Goal: Task Accomplishment & Management: Manage account settings

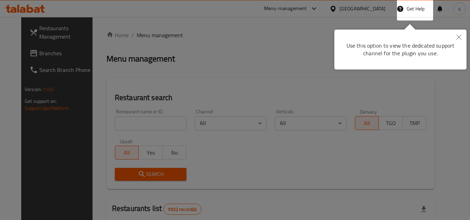
click at [457, 34] on button "Close" at bounding box center [458, 38] width 15 height 16
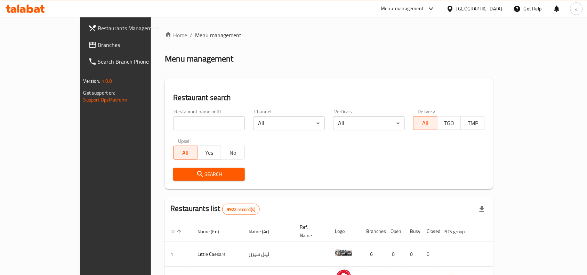
click at [470, 9] on div "Kuwait" at bounding box center [480, 9] width 46 height 8
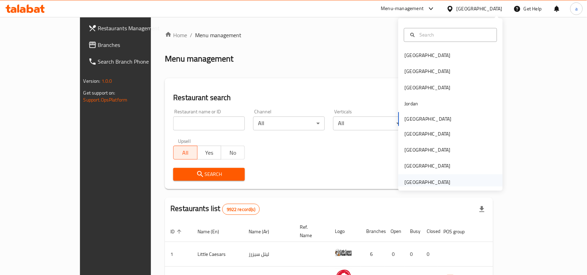
click at [436, 181] on div "United Arab Emirates" at bounding box center [428, 182] width 46 height 8
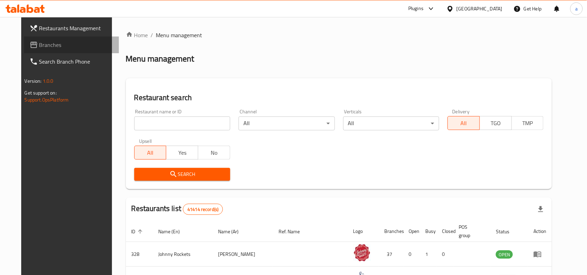
click at [60, 40] on link "Branches" at bounding box center [71, 45] width 95 height 17
click at [479, 11] on div "[GEOGRAPHIC_DATA]" at bounding box center [480, 9] width 46 height 8
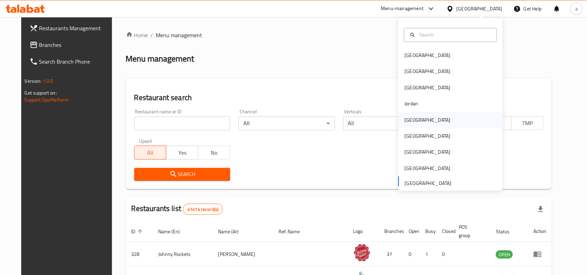
click at [427, 123] on div "[GEOGRAPHIC_DATA]" at bounding box center [451, 120] width 104 height 16
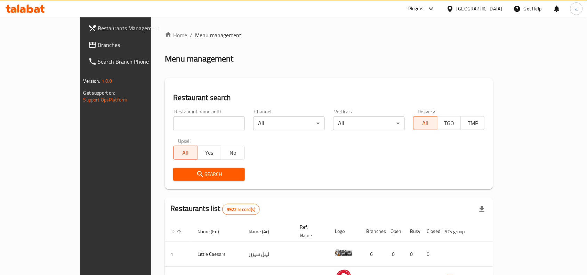
drag, startPoint x: 45, startPoint y: 46, endPoint x: 58, endPoint y: 43, distance: 13.5
click at [98, 46] on span "Branches" at bounding box center [135, 45] width 74 height 8
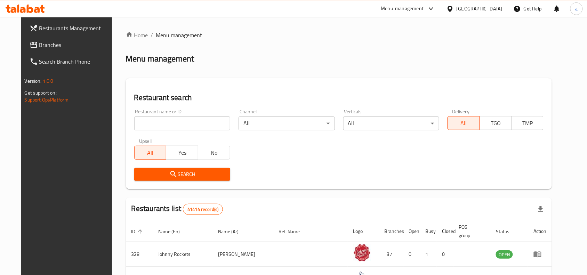
click at [484, 11] on div "[GEOGRAPHIC_DATA]" at bounding box center [480, 9] width 46 height 8
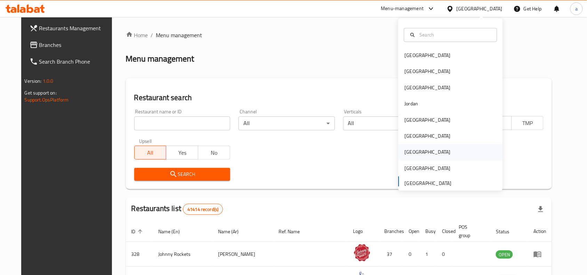
click at [412, 151] on div "[GEOGRAPHIC_DATA]" at bounding box center [427, 152] width 57 height 16
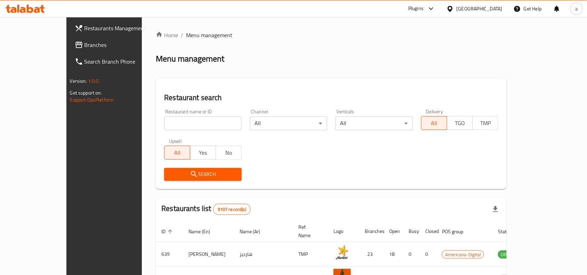
drag, startPoint x: 39, startPoint y: 46, endPoint x: 46, endPoint y: 45, distance: 7.0
click at [85, 46] on span "Branches" at bounding box center [122, 45] width 74 height 8
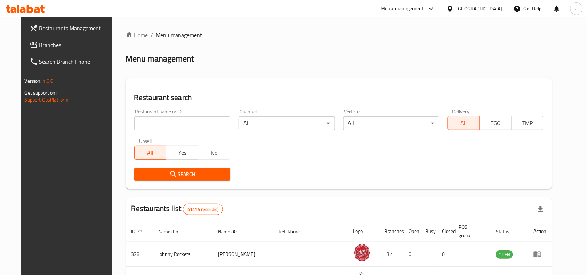
click at [463, 9] on div "[GEOGRAPHIC_DATA]" at bounding box center [480, 9] width 46 height 8
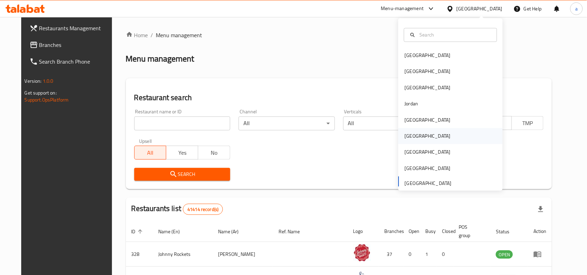
click at [423, 133] on div "[GEOGRAPHIC_DATA]" at bounding box center [451, 136] width 104 height 16
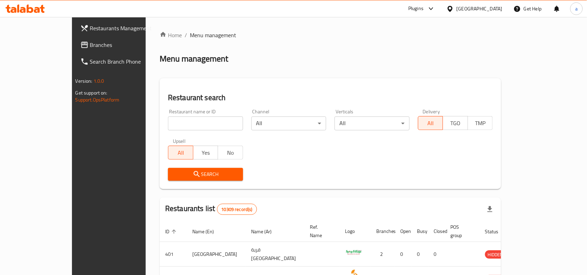
click at [90, 46] on span "Branches" at bounding box center [127, 45] width 74 height 8
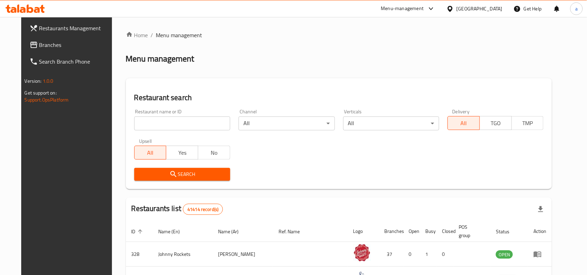
click at [463, 5] on div "[GEOGRAPHIC_DATA]" at bounding box center [480, 9] width 46 height 8
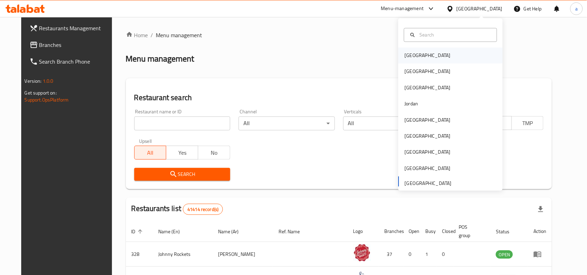
click at [429, 57] on div "[GEOGRAPHIC_DATA]" at bounding box center [451, 56] width 104 height 16
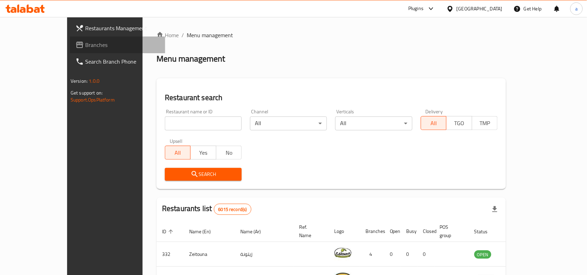
click at [85, 41] on span "Branches" at bounding box center [122, 45] width 74 height 8
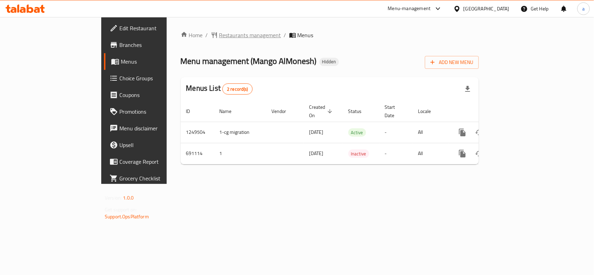
click at [219, 37] on span "Restaurants management" at bounding box center [250, 35] width 62 height 8
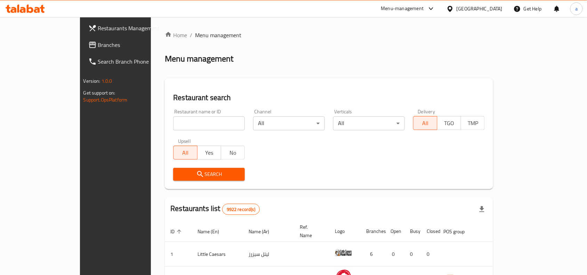
drag, startPoint x: 47, startPoint y: 43, endPoint x: 0, endPoint y: 74, distance: 56.2
click at [98, 43] on span "Branches" at bounding box center [135, 45] width 74 height 8
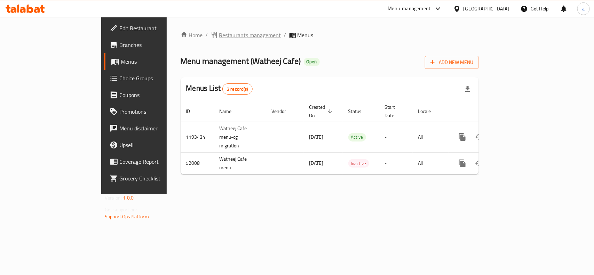
click at [219, 33] on span "Restaurants management" at bounding box center [250, 35] width 62 height 8
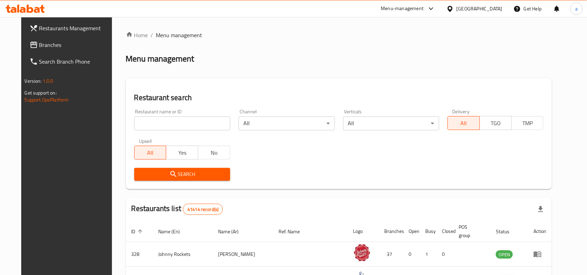
click at [39, 42] on span "Branches" at bounding box center [76, 45] width 74 height 8
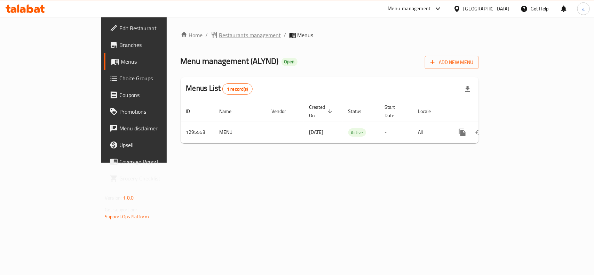
click at [219, 35] on span "Restaurants management" at bounding box center [250, 35] width 62 height 8
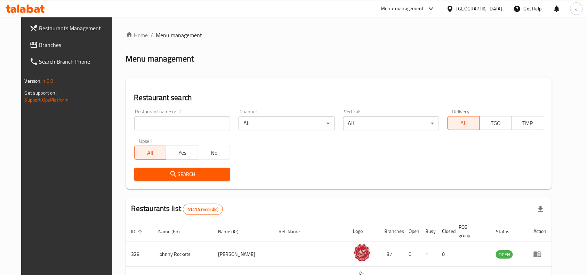
click at [39, 46] on span "Branches" at bounding box center [76, 45] width 74 height 8
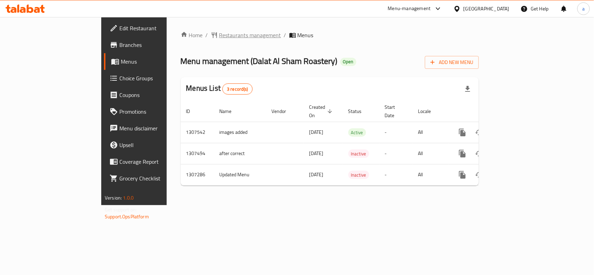
click at [219, 35] on span "Restaurants management" at bounding box center [250, 35] width 62 height 8
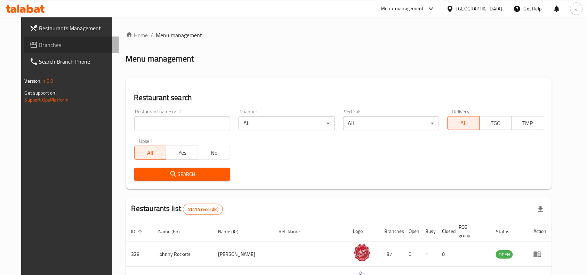
click at [39, 43] on span "Branches" at bounding box center [76, 45] width 74 height 8
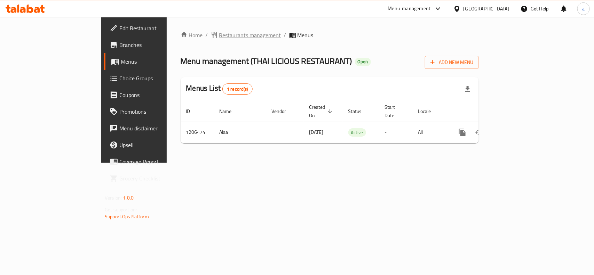
click at [219, 33] on span "Restaurants management" at bounding box center [250, 35] width 62 height 8
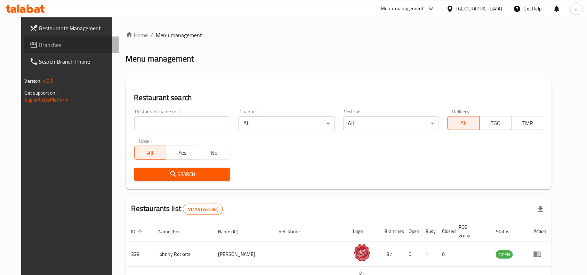
click at [42, 45] on span "Branches" at bounding box center [76, 45] width 74 height 8
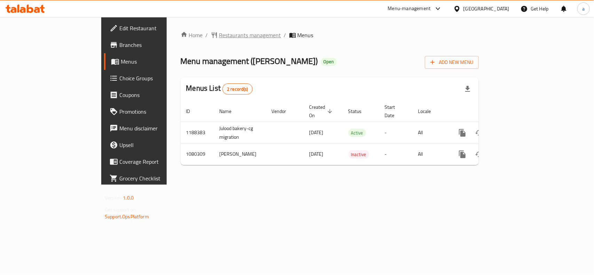
click at [219, 35] on span "Restaurants management" at bounding box center [250, 35] width 62 height 8
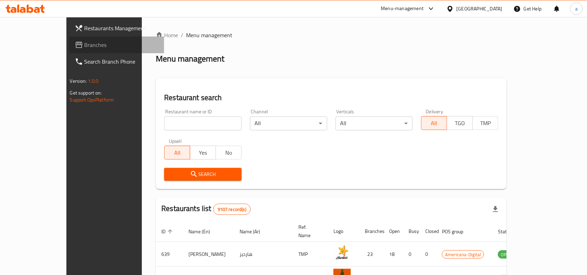
click at [85, 48] on span "Branches" at bounding box center [122, 45] width 74 height 8
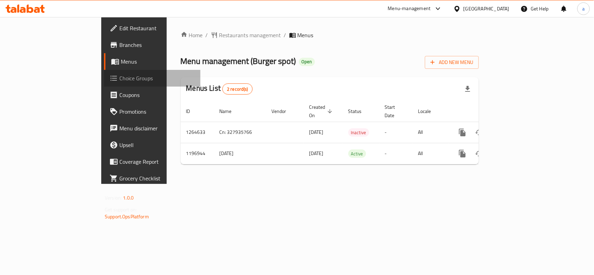
click at [119, 78] on span "Choice Groups" at bounding box center [156, 78] width 75 height 8
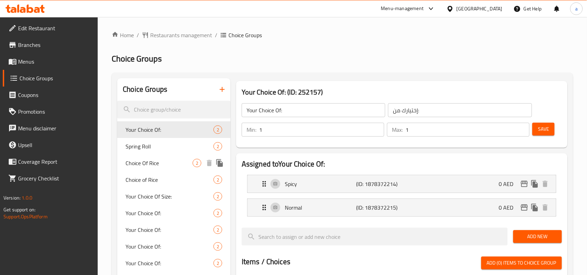
click at [142, 162] on span "Choice Of Rice" at bounding box center [159, 163] width 67 height 8
type input "Choice Of Rice"
type input "اختيار أرز"
type input "0"
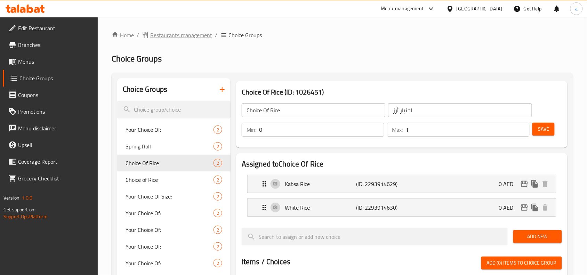
click at [184, 34] on span "Restaurants management" at bounding box center [181, 35] width 62 height 8
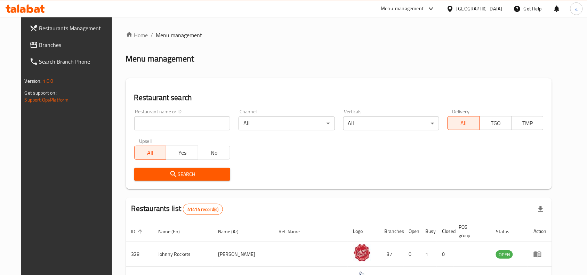
click at [58, 41] on span "Branches" at bounding box center [76, 45] width 74 height 8
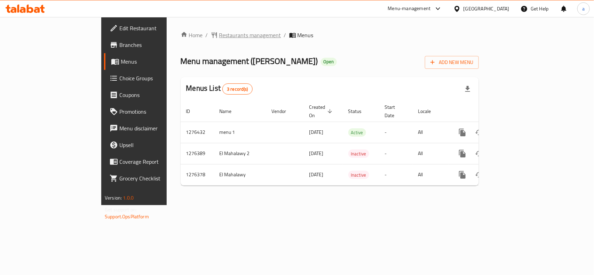
click at [219, 36] on span "Restaurants management" at bounding box center [250, 35] width 62 height 8
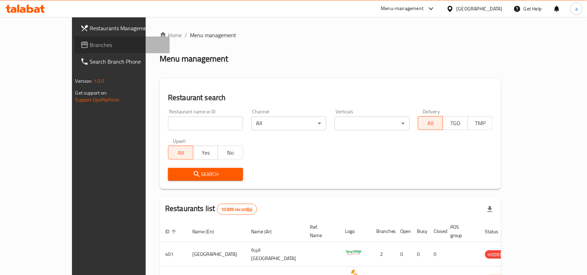
click at [90, 45] on span "Branches" at bounding box center [127, 45] width 74 height 8
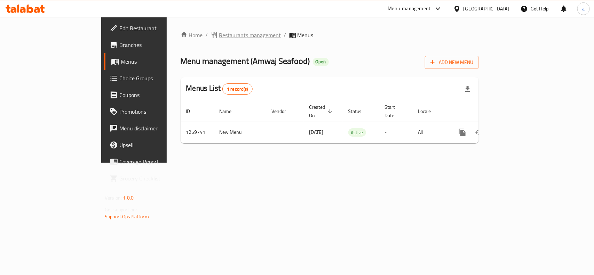
click at [219, 36] on span "Restaurants management" at bounding box center [250, 35] width 62 height 8
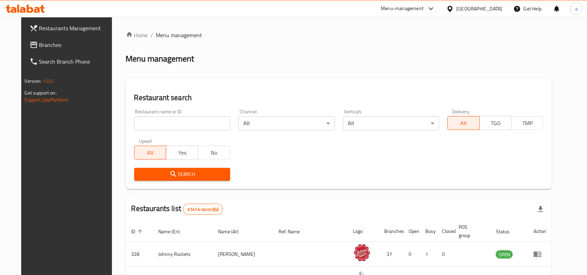
click at [49, 47] on span "Branches" at bounding box center [76, 45] width 74 height 8
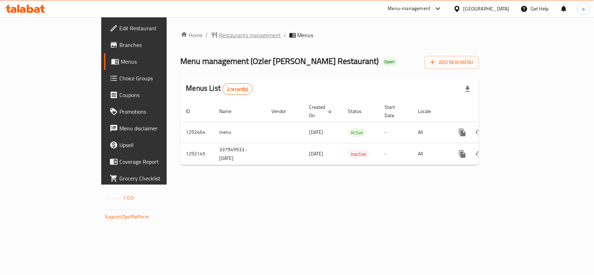
click at [219, 36] on span "Restaurants management" at bounding box center [250, 35] width 62 height 8
